Goal: Information Seeking & Learning: Check status

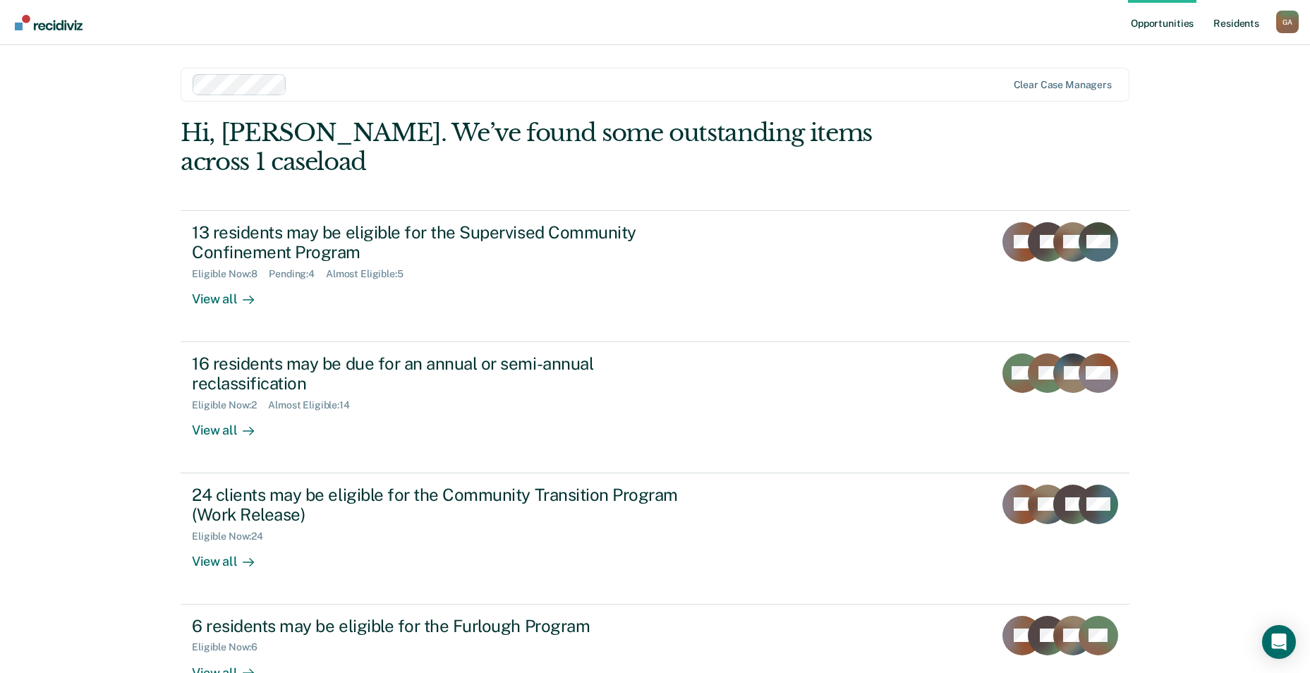
click at [1229, 25] on link "Resident s" at bounding box center [1235, 22] width 51 height 45
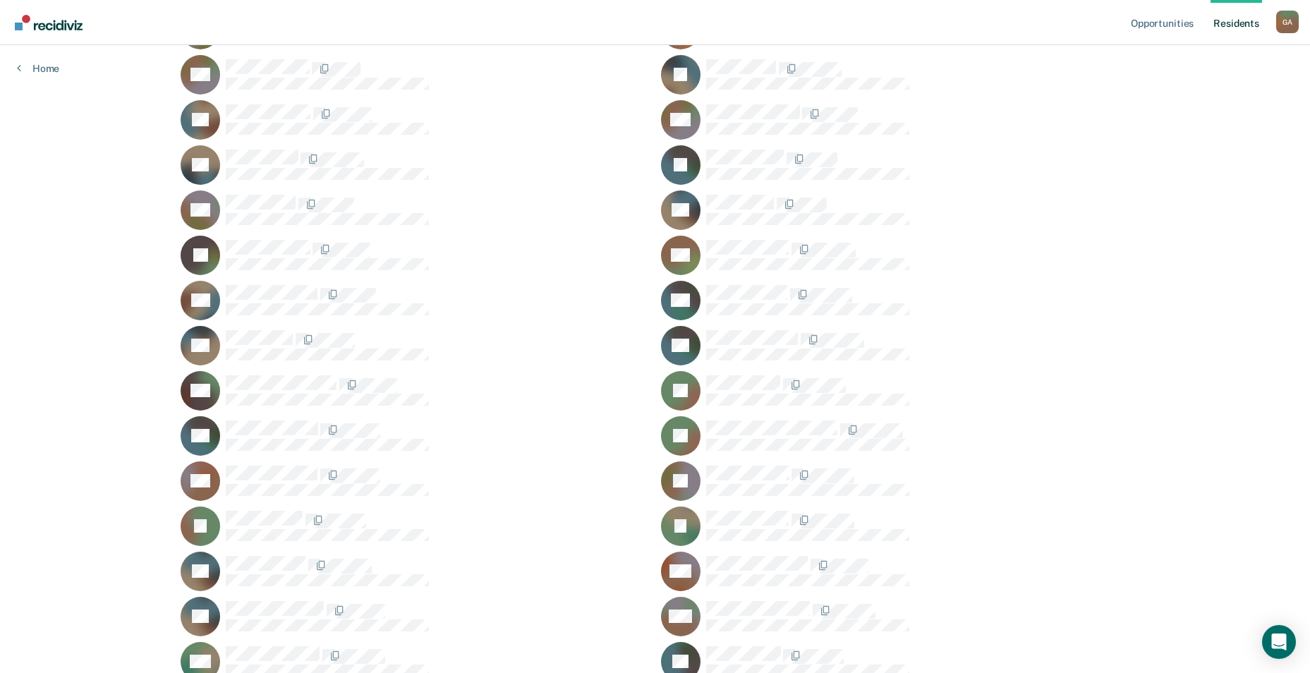
scroll to position [635, 0]
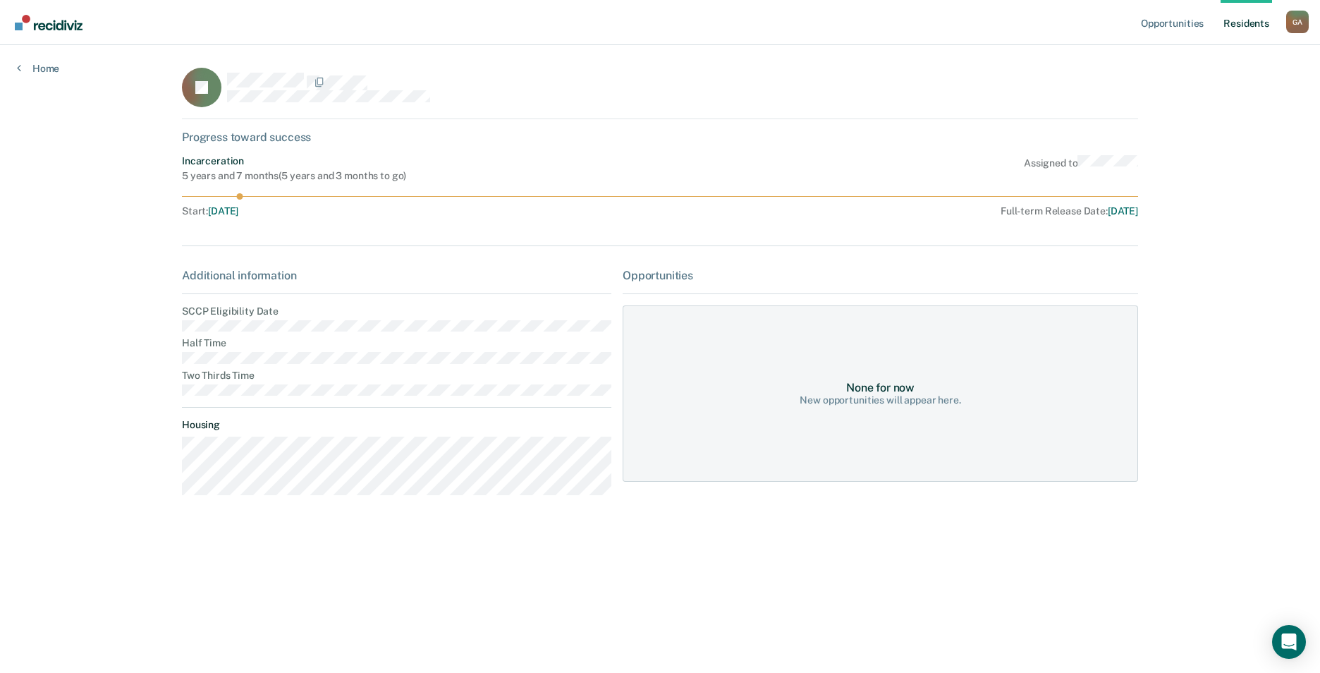
drag, startPoint x: 1143, startPoint y: 211, endPoint x: 952, endPoint y: 212, distance: 191.9
click at [952, 212] on main "LJ Progress toward success Incarceration 5 years and 7 months ( 5 years and 3 m…" at bounding box center [660, 342] width 990 height 594
drag, startPoint x: 231, startPoint y: 383, endPoint x: 326, endPoint y: 370, distance: 95.4
click at [326, 370] on dt "Two Thirds Time" at bounding box center [397, 376] width 430 height 12
